Goal: Find specific page/section: Find specific page/section

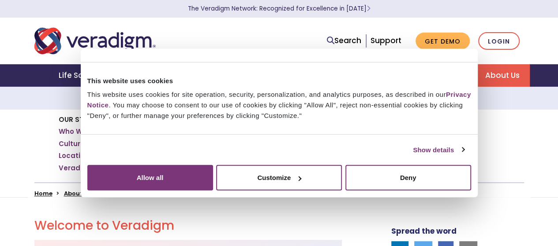
scroll to position [121, 0]
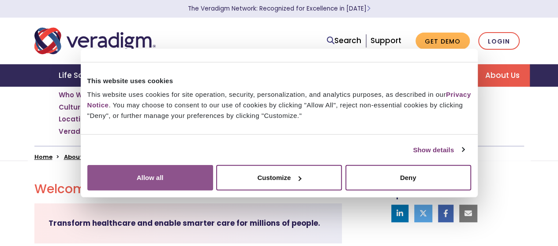
click at [213, 165] on button "Allow all" at bounding box center [150, 178] width 126 height 26
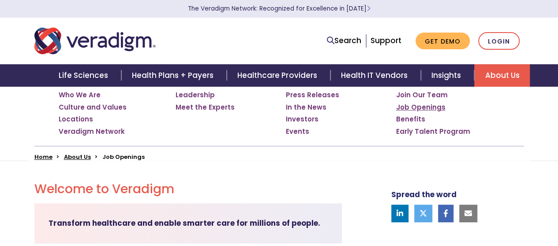
click at [436, 107] on link "Job Openings" at bounding box center [420, 107] width 49 height 9
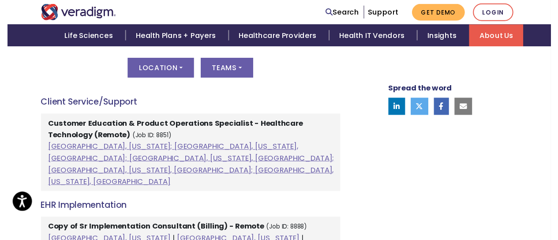
scroll to position [494, 0]
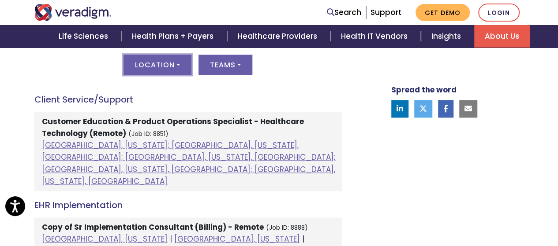
click at [183, 65] on button "Location" at bounding box center [157, 65] width 68 height 20
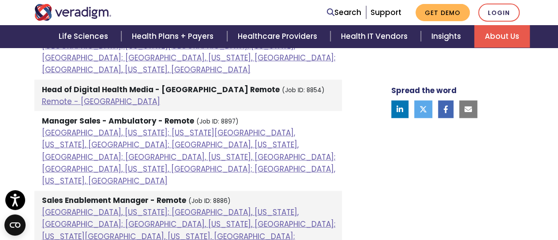
scroll to position [0, 0]
